Goal: Complete application form

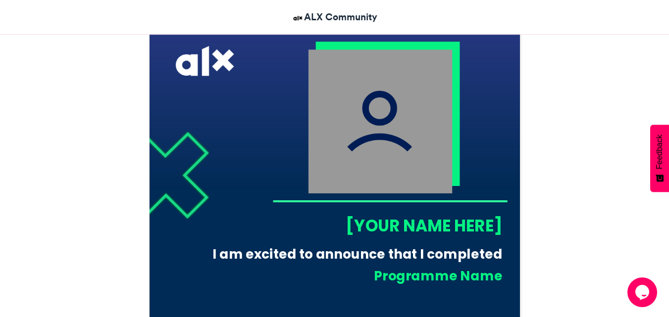
scroll to position [347, 0]
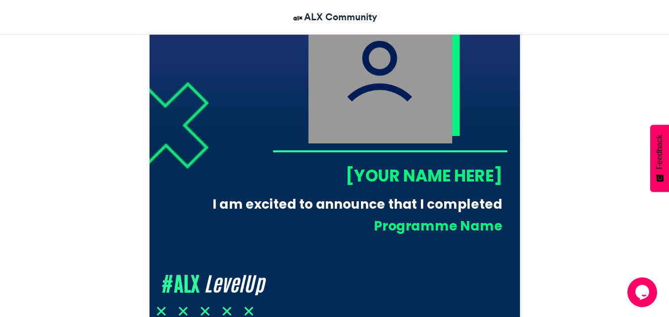
click at [404, 173] on div "[YOUR NAME HERE]" at bounding box center [387, 175] width 230 height 23
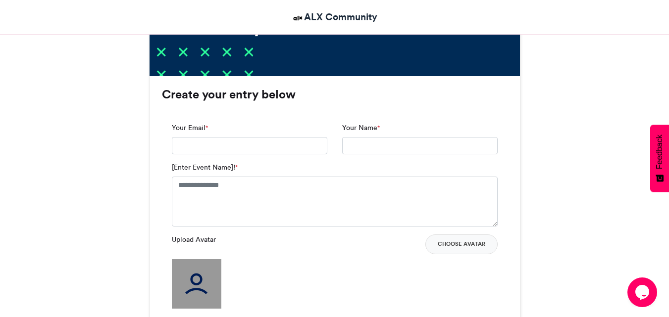
scroll to position [594, 0]
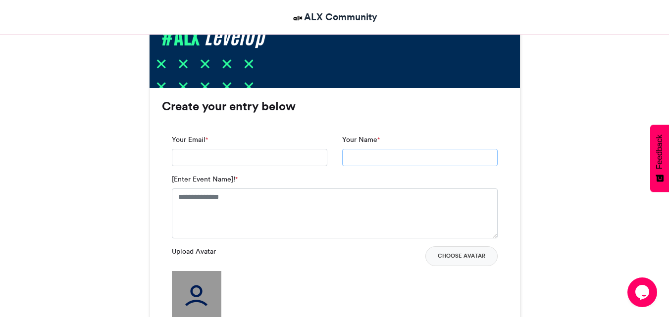
click at [398, 151] on input "Your Name *" at bounding box center [420, 158] width 156 height 18
click at [269, 161] on input "Your Email *" at bounding box center [250, 158] width 156 height 18
click at [421, 181] on div "[Enter Event Name]! *" at bounding box center [335, 206] width 326 height 64
click at [349, 169] on div "Your Name *" at bounding box center [420, 155] width 170 height 40
click at [228, 164] on input "Your Email *" at bounding box center [250, 158] width 156 height 18
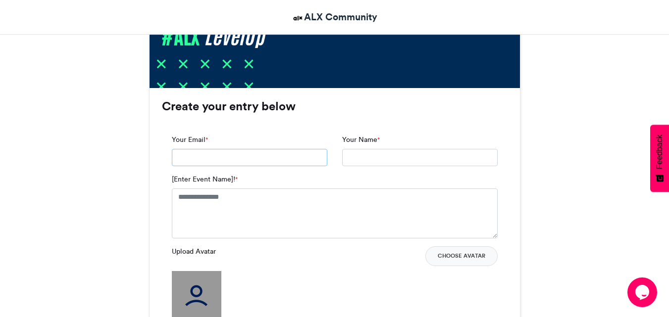
type input "**********"
click at [377, 159] on input "Your Name *" at bounding box center [420, 158] width 156 height 18
type input "****"
click at [271, 189] on textarea "[Enter Event Name]! *" at bounding box center [335, 214] width 326 height 50
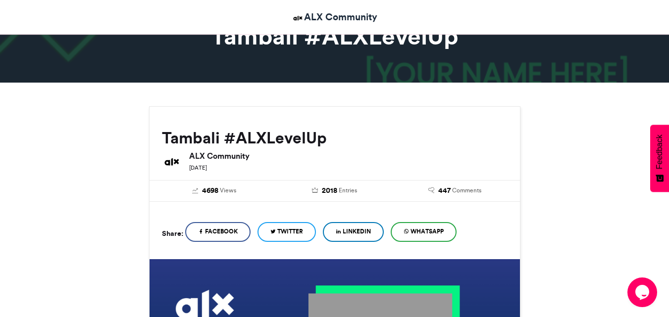
scroll to position [50, 0]
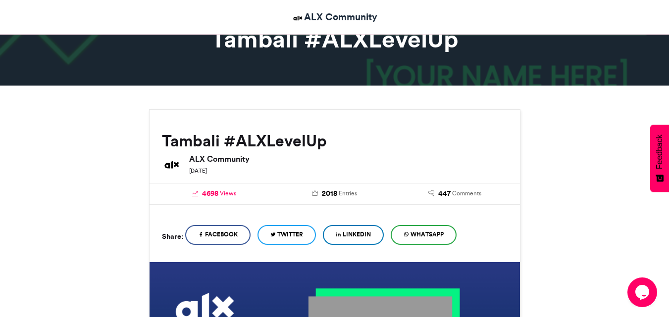
click at [229, 193] on span "Views" at bounding box center [228, 193] width 16 height 9
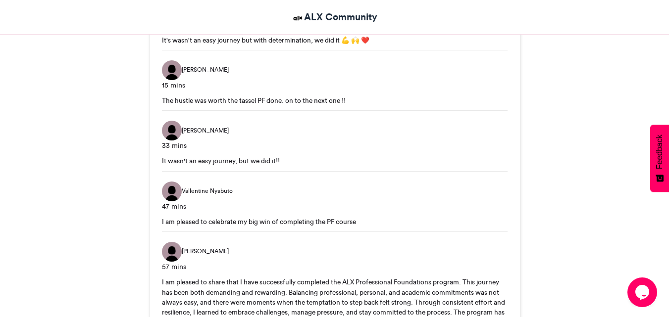
scroll to position [1436, 0]
